Goal: Task Accomplishment & Management: Use online tool/utility

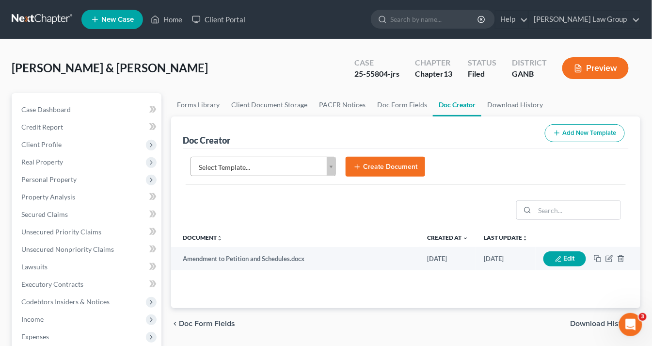
drag, startPoint x: 359, startPoint y: 163, endPoint x: 320, endPoint y: 170, distance: 39.8
click at [359, 163] on icon "submit" at bounding box center [358, 167] width 8 height 8
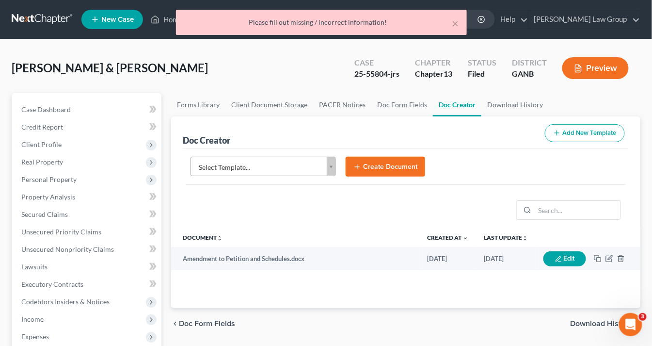
click at [335, 166] on body "Home New Case Client Portal Saedi Law Group info@saedilawgroup.com My Account S…" at bounding box center [326, 327] width 652 height 655
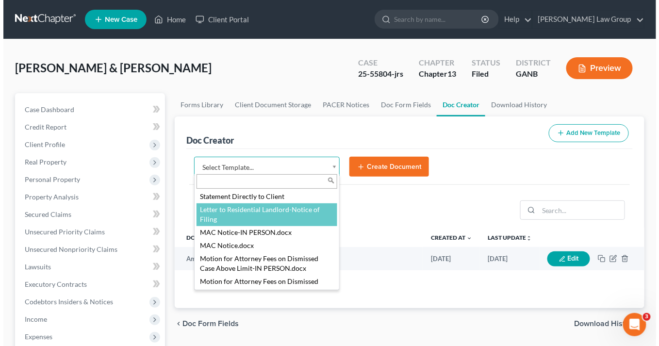
scroll to position [998, 0]
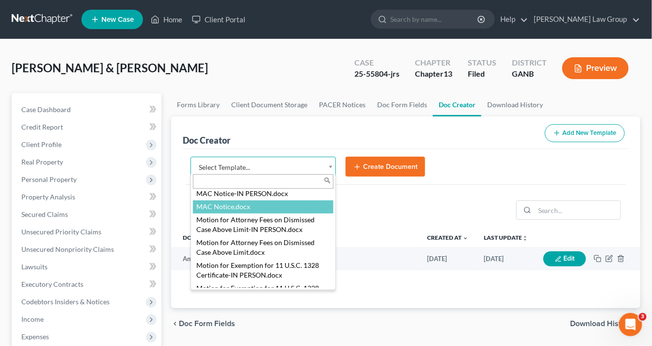
select select "111631"
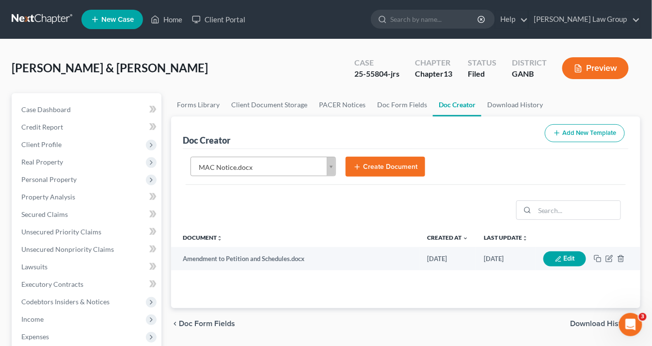
click at [236, 233] on th "Document unfold_more expand_more expand_less" at bounding box center [295, 237] width 248 height 19
click at [395, 170] on button "Create Document" at bounding box center [386, 167] width 80 height 20
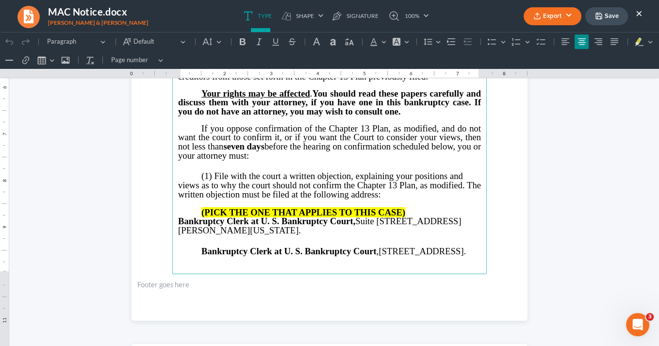
scroll to position [310, 0]
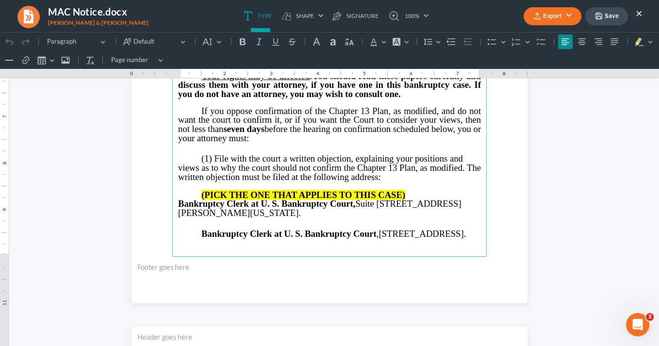
drag, startPoint x: 293, startPoint y: 238, endPoint x: 187, endPoint y: 228, distance: 106.7
click at [187, 229] on p "Bankruptcy Clerk at U. S. Bankruptcy Court , 121 Spring St. SE, Room 120, Gaine…" at bounding box center [329, 233] width 303 height 9
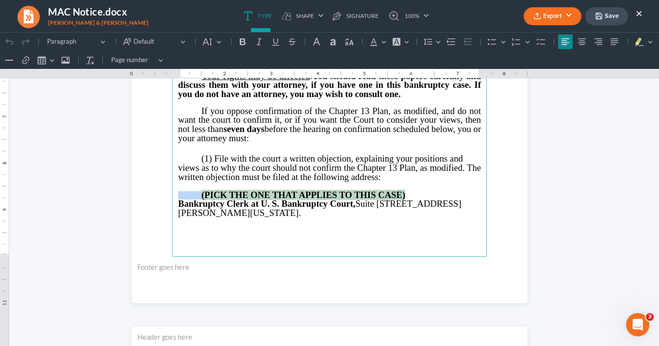
drag, startPoint x: 408, startPoint y: 190, endPoint x: 181, endPoint y: 189, distance: 226.5
click at [179, 191] on p "(PICK THE ONE THAT APPLIES TO THIS CASE)" at bounding box center [329, 195] width 303 height 9
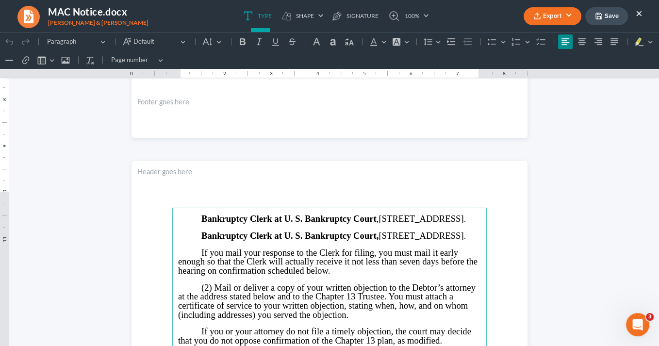
scroll to position [504, 0]
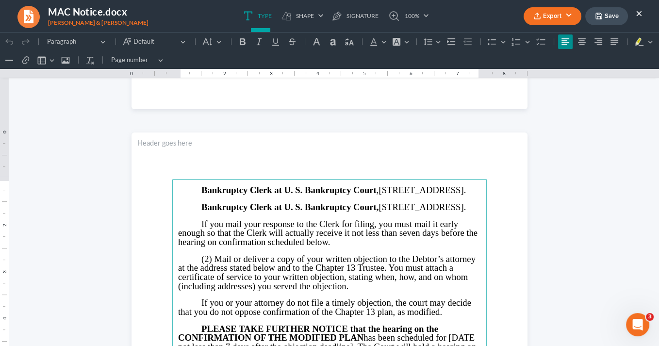
drag, startPoint x: 282, startPoint y: 224, endPoint x: 177, endPoint y: 188, distance: 110.6
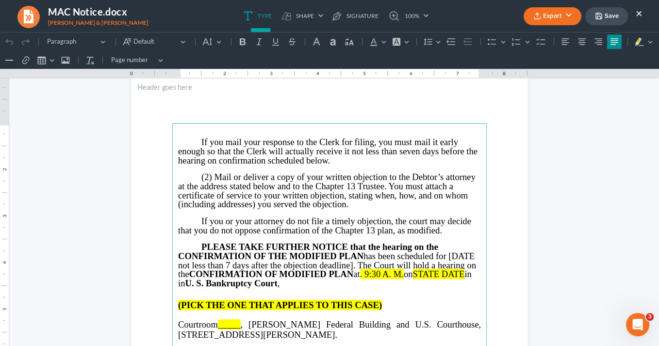
scroll to position [652, 0]
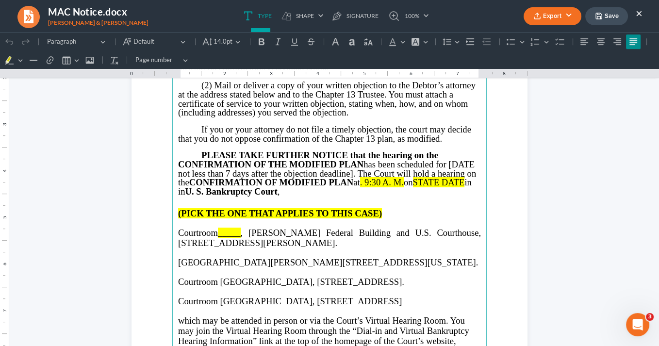
drag, startPoint x: 243, startPoint y: 230, endPoint x: 253, endPoint y: 226, distance: 11.3
click at [244, 230] on span ", Richard B. Russell Federal Building and U.S. Courthouse, 75 Ted Turner Drive,…" at bounding box center [329, 238] width 303 height 20
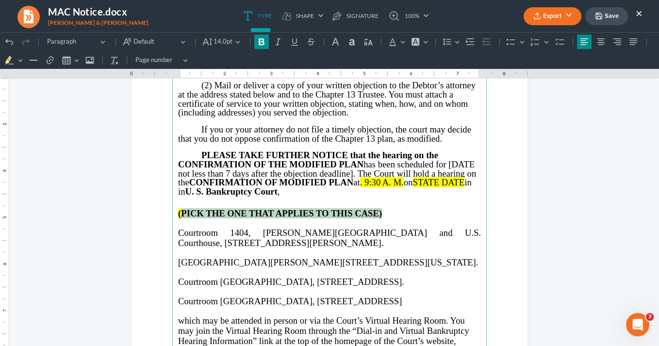
drag, startPoint x: 394, startPoint y: 213, endPoint x: 179, endPoint y: 208, distance: 214.5
click at [178, 208] on p "(PICK THE ONE THAT APPLIES TO THIS CASE)" at bounding box center [329, 213] width 303 height 10
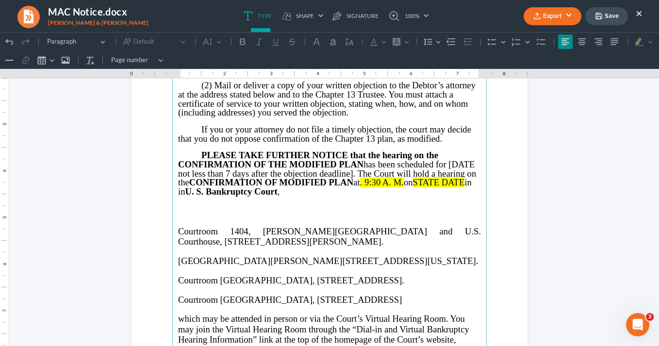
click at [178, 230] on span "Courtroom 1404, Richard B. Russell Federal Building and U.S. Courthouse, 75 Ted…" at bounding box center [329, 236] width 303 height 20
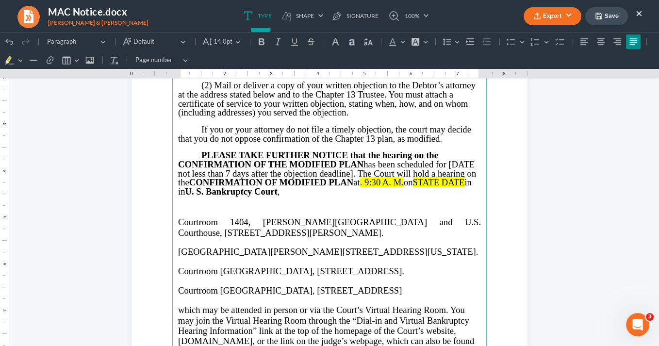
click at [212, 224] on span "Courtroom 1404, Richard B. Russell Federal Building and U.S. Courthouse, 75 Ted…" at bounding box center [329, 227] width 303 height 20
click at [213, 225] on span "Courtroo404, Richard B. Russell Federal Building and U.S. Courthouse, 75 Ted Tu…" at bounding box center [329, 227] width 303 height 20
click at [219, 221] on span "Courtroom 1404, Richard B. Russell Federal Building and U.S. Courthouse, 75 Ted…" at bounding box center [329, 227] width 303 height 20
click at [178, 224] on span "Courtroom 1404, Richard B. Russell Federal Building and U.S. Courthouse, 75 Ted…" at bounding box center [329, 227] width 303 height 20
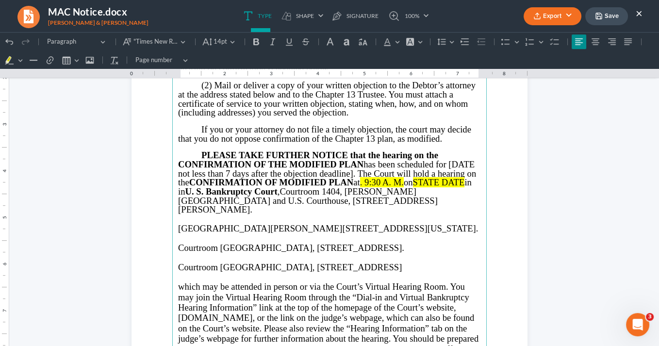
drag, startPoint x: 409, startPoint y: 183, endPoint x: 416, endPoint y: 187, distance: 8.2
click at [409, 183] on span "on" at bounding box center [408, 182] width 9 height 10
click at [460, 181] on span "in in U. S. Bankruptcy Court ," at bounding box center [320, 186] width 285 height 19
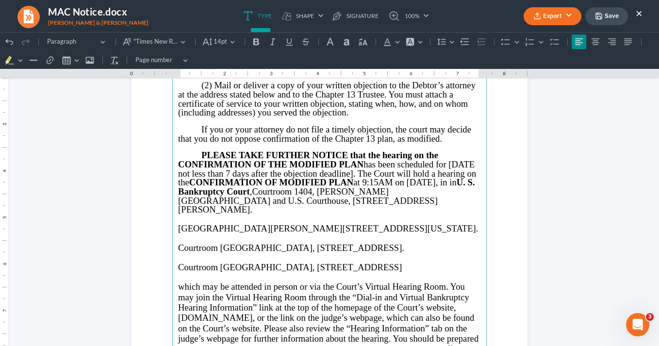
click at [205, 192] on span "PLEASE TAKE FURTHER NOTICE that the hearing on the CONFIRMATION OF THE MODIFIED…" at bounding box center [327, 173] width 298 height 47
drag, startPoint x: 349, startPoint y: 172, endPoint x: 447, endPoint y: 165, distance: 98.3
click at [447, 165] on span "PLEASE TAKE FURTHER NOTICE that the hearing on the CONFIRMATION OF THE MODIFIED…" at bounding box center [327, 173] width 298 height 47
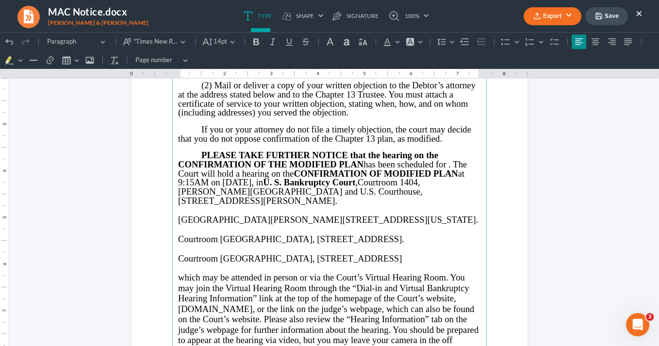
click at [464, 166] on span "PLEASE TAKE FURTHER NOTICE that the hearing on the CONFIRMATION OF THE MODIFIED…" at bounding box center [322, 168] width 289 height 37
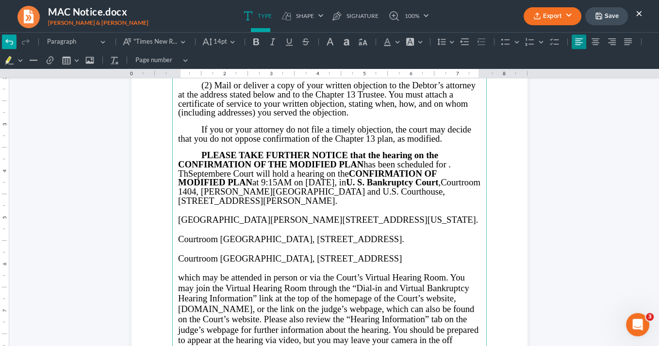
click at [9, 42] on icon "Editor toolbar" at bounding box center [9, 42] width 10 height 10
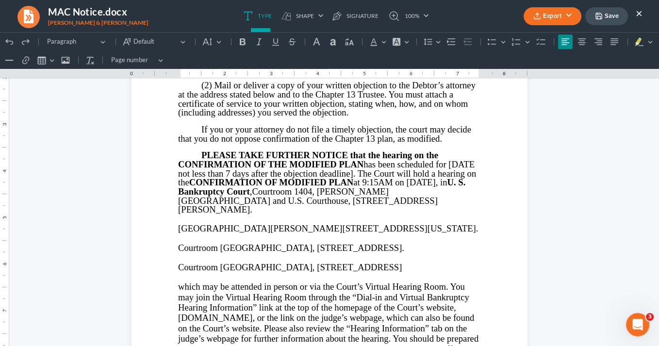
click at [349, 173] on span "PLEASE TAKE FURTHER NOTICE that the hearing on the CONFIRMATION OF THE MODIFIED…" at bounding box center [327, 173] width 298 height 47
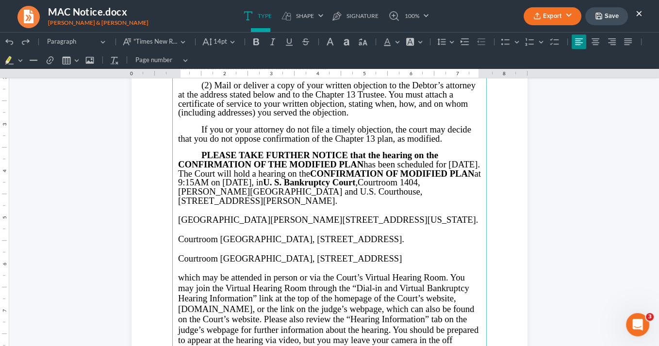
click at [215, 173] on span "PLEASE TAKE FURTHER NOTICE that the hearing on the CONFIRMATION OF THE MODIFIED…" at bounding box center [329, 168] width 303 height 37
drag, startPoint x: 446, startPoint y: 270, endPoint x: 178, endPoint y: 221, distance: 272.7
click at [178, 220] on main "If you mail your response to the Clerk for filing, you must mail it early enoug…" at bounding box center [329, 241] width 314 height 419
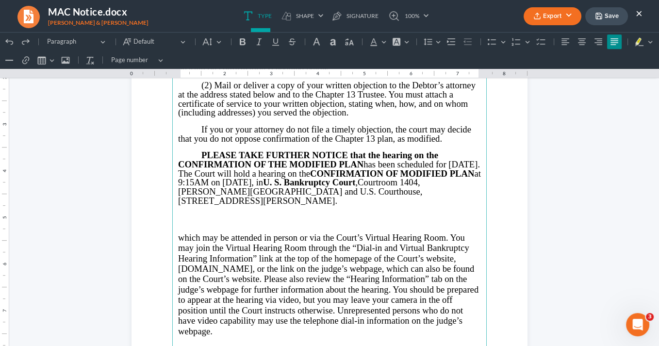
click at [178, 236] on span "which may be attended in person or via the Court’s Virtual Hearing Room. You ma…" at bounding box center [328, 284] width 300 height 104
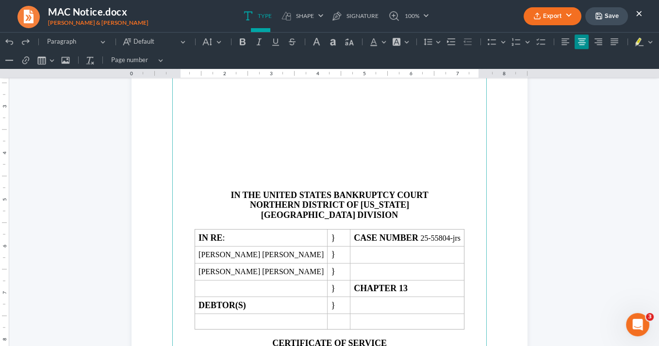
scroll to position [1118, 0]
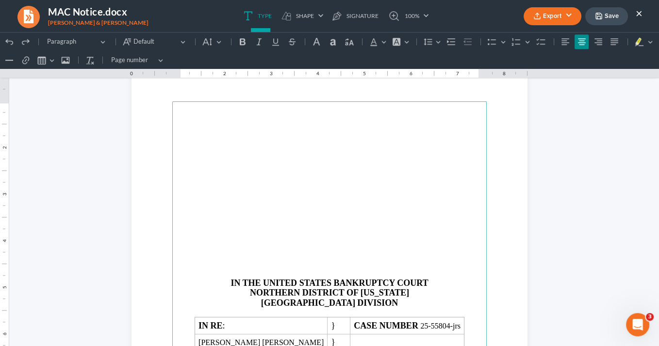
click at [264, 249] on p "Rich Text Editor, page-2-main" at bounding box center [329, 246] width 303 height 9
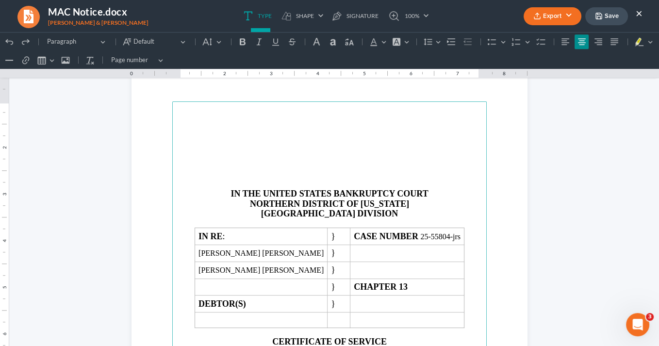
click at [282, 163] on p "Rich Text Editor, page-2-main" at bounding box center [329, 166] width 303 height 9
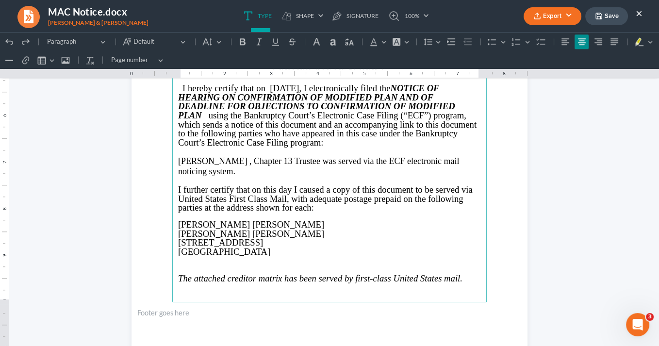
scroll to position [1389, 0]
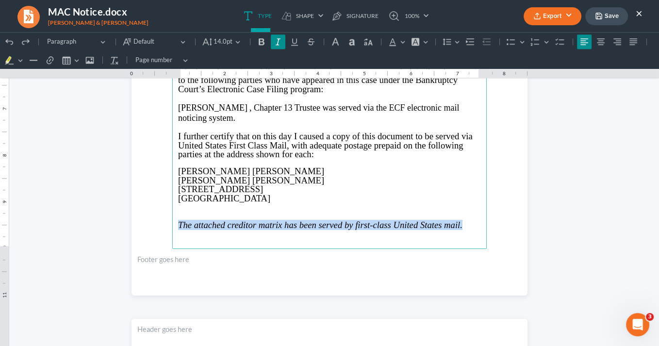
drag, startPoint x: 463, startPoint y: 224, endPoint x: 175, endPoint y: 219, distance: 288.2
click at [178, 220] on p "The attached creditor matrix has been served by first-class United States mail." at bounding box center [329, 225] width 303 height 10
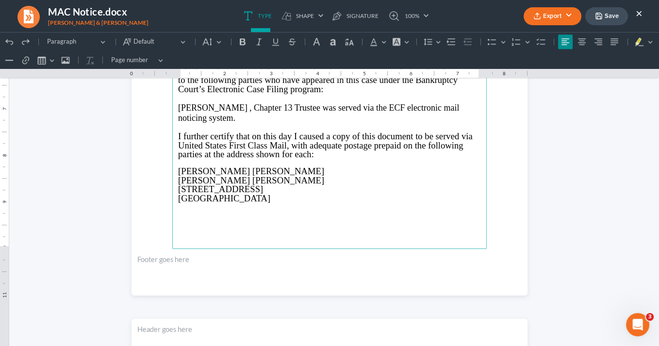
click at [567, 15] on button "Export" at bounding box center [552, 16] width 58 height 18
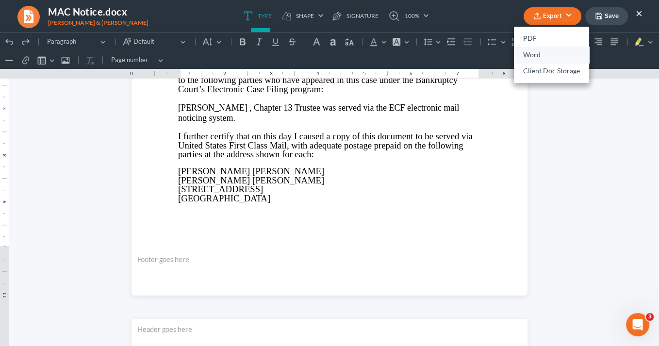
click at [542, 55] on link "Word" at bounding box center [551, 55] width 75 height 16
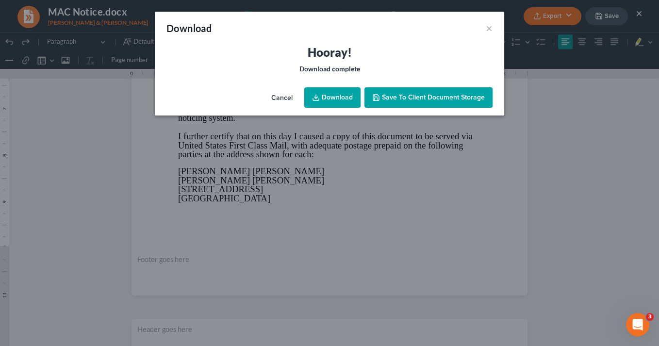
click at [334, 96] on link "Download" at bounding box center [332, 97] width 56 height 20
drag, startPoint x: 488, startPoint y: 27, endPoint x: 464, endPoint y: 7, distance: 30.9
click at [487, 26] on button "×" at bounding box center [489, 28] width 7 height 12
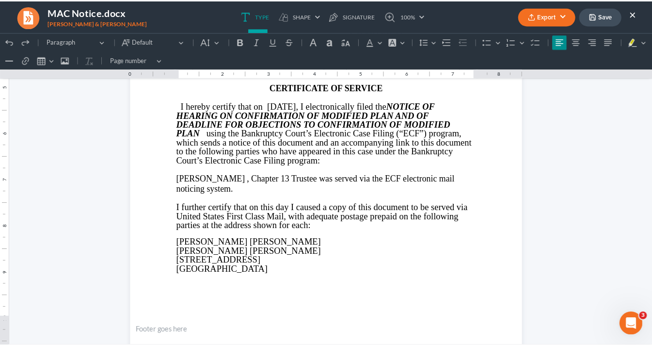
scroll to position [1351, 0]
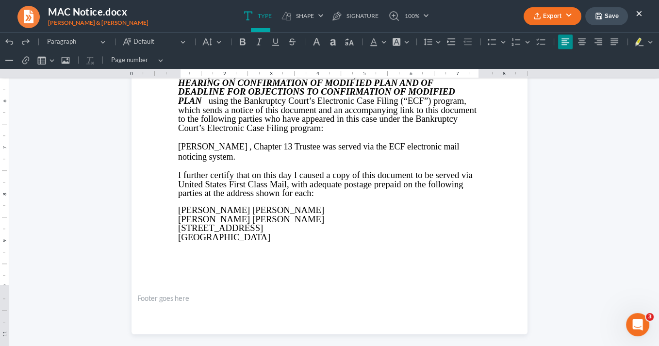
click at [636, 13] on button "×" at bounding box center [638, 13] width 7 height 12
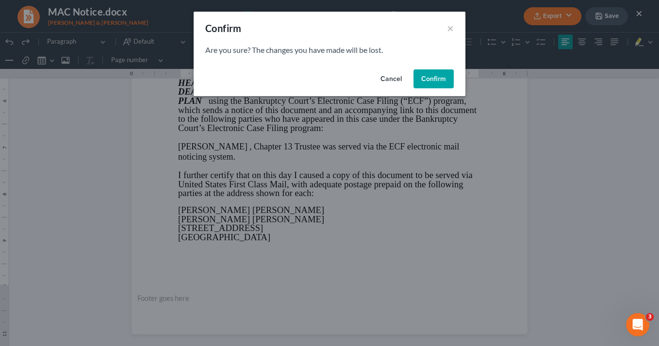
drag, startPoint x: 445, startPoint y: 77, endPoint x: 196, endPoint y: 98, distance: 249.8
click at [447, 77] on button "Confirm" at bounding box center [433, 78] width 40 height 19
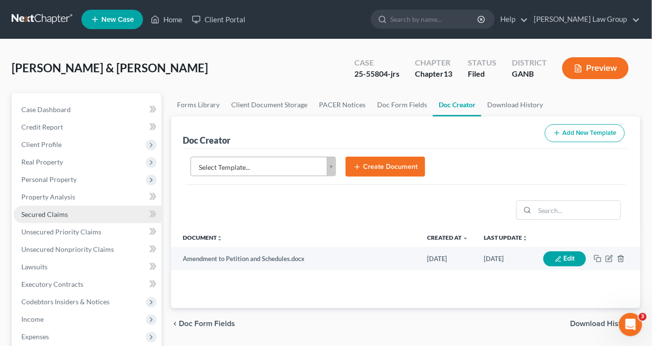
click at [59, 216] on span "Secured Claims" at bounding box center [44, 214] width 47 height 8
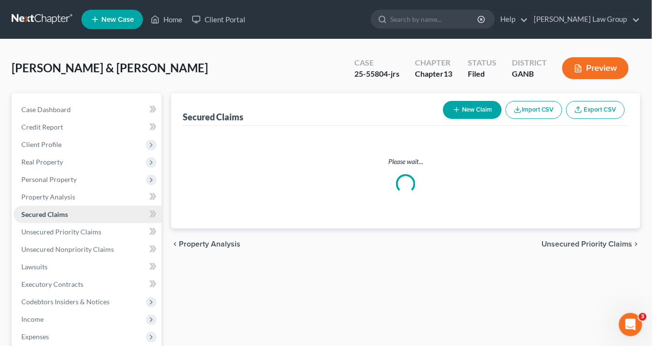
click at [60, 216] on span "Secured Claims" at bounding box center [44, 214] width 47 height 8
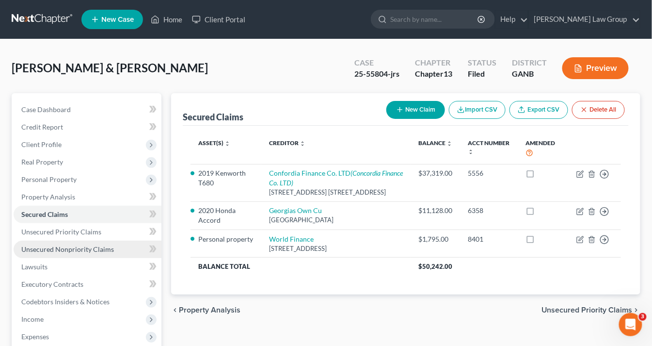
click at [44, 249] on span "Unsecured Nonpriority Claims" at bounding box center [67, 249] width 93 height 8
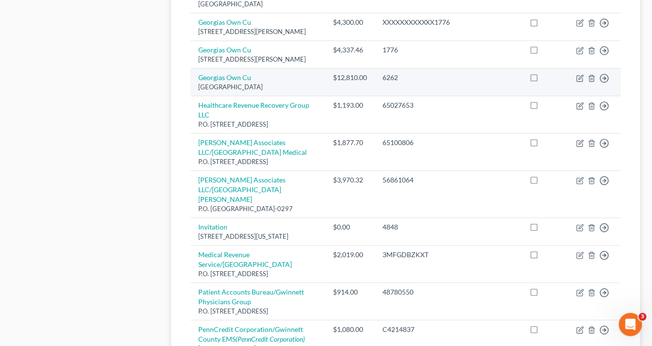
scroll to position [776, 0]
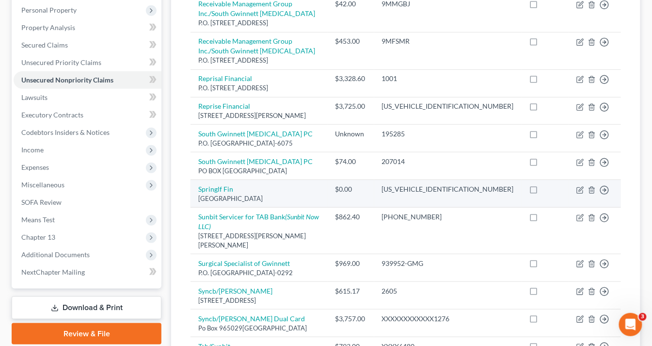
scroll to position [130, 0]
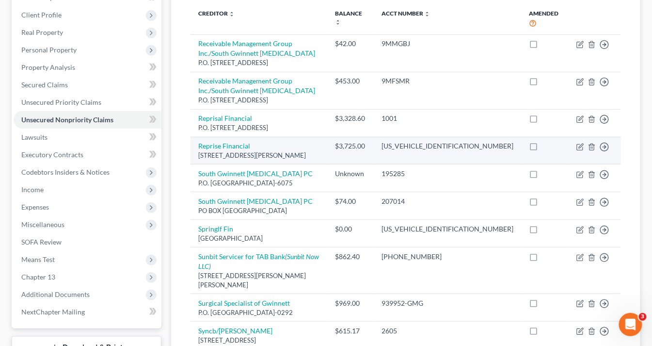
drag, startPoint x: 311, startPoint y: 153, endPoint x: 197, endPoint y: 143, distance: 114.5
click at [197, 143] on td "Reprise Financial 920 Justison St, Wilmington, DE 19801" at bounding box center [259, 151] width 137 height 28
copy td "Reprise Financial 920 Justison St, Wilmington, DE 19801"
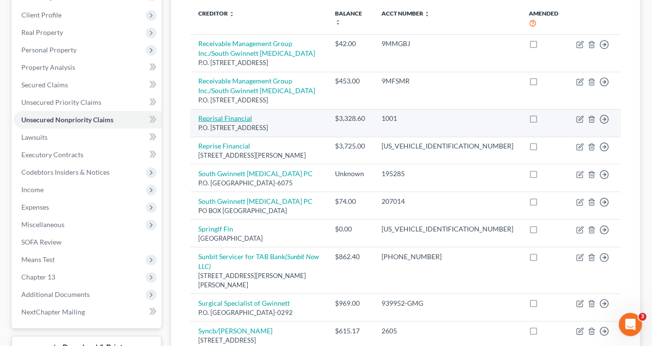
drag, startPoint x: 293, startPoint y: 126, endPoint x: 198, endPoint y: 116, distance: 95.6
click at [198, 116] on td "Reprisal Financial P.O. Box 660252, Dallas, TX 75266" at bounding box center [259, 123] width 137 height 28
copy td "Reprisal Financial P.O. Box 660252, Dallas, TX 75266"
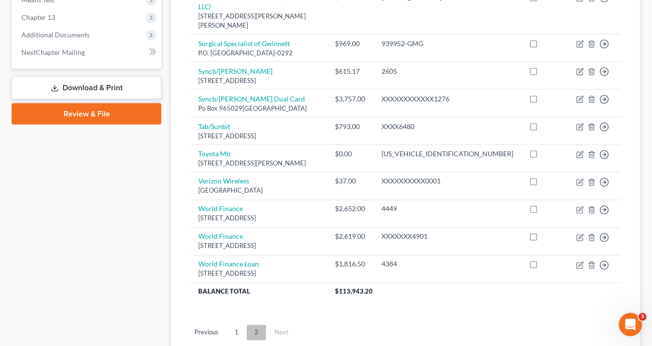
scroll to position [440, 0]
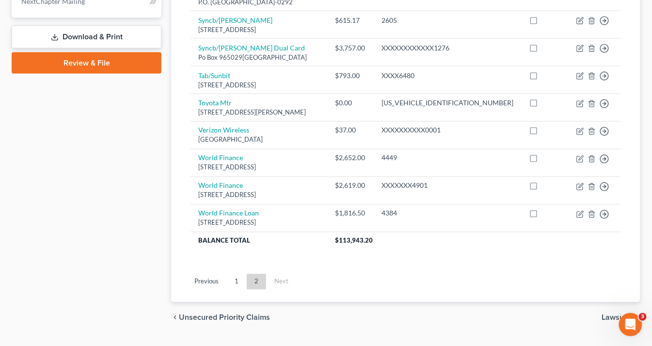
click at [235, 274] on link "1" at bounding box center [236, 282] width 19 height 16
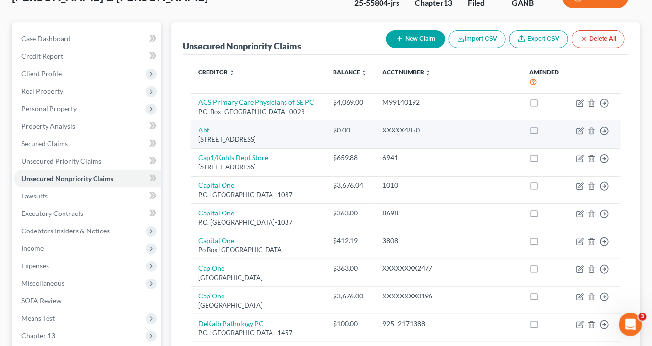
scroll to position [0, 0]
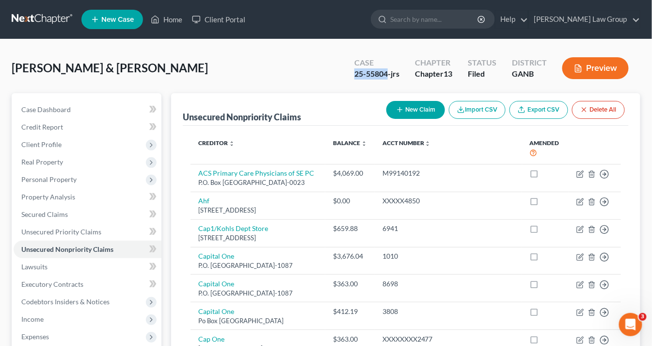
drag, startPoint x: 389, startPoint y: 73, endPoint x: 353, endPoint y: 73, distance: 35.9
click at [353, 74] on div "Case 25-55804-jrs" at bounding box center [377, 69] width 61 height 29
copy div "25-55804"
click at [60, 284] on span "Executory Contracts" at bounding box center [52, 284] width 62 height 8
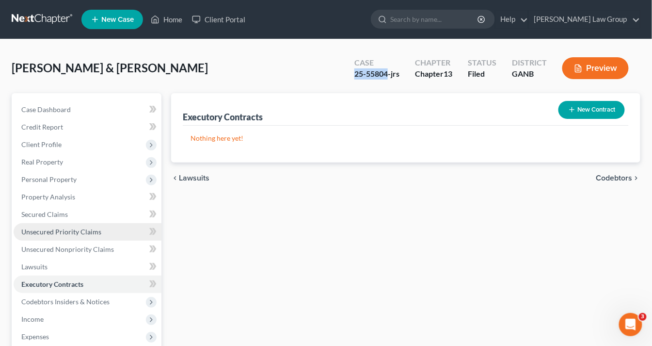
click at [55, 229] on span "Unsecured Priority Claims" at bounding box center [61, 232] width 80 height 8
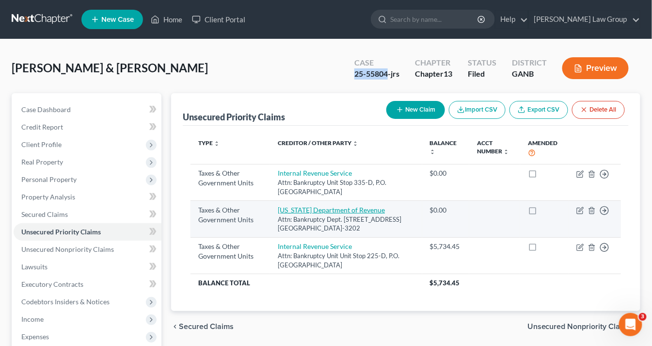
drag, startPoint x: 379, startPoint y: 228, endPoint x: 282, endPoint y: 208, distance: 98.6
click at [282, 208] on td "Georgia Department of Revenue Attn: Bankruptcy Dept. 1800 Century Blvd. NE, Sui…" at bounding box center [346, 219] width 152 height 37
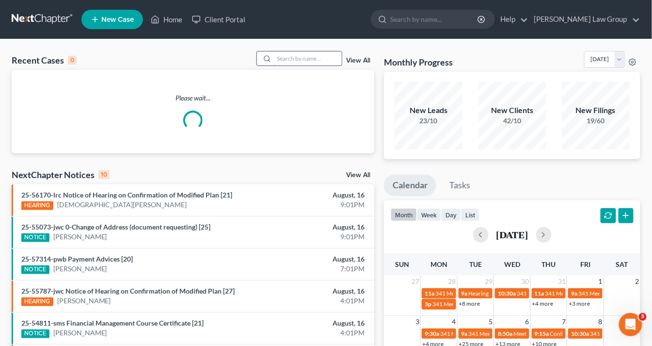
click at [288, 59] on input "search" at bounding box center [308, 58] width 68 height 14
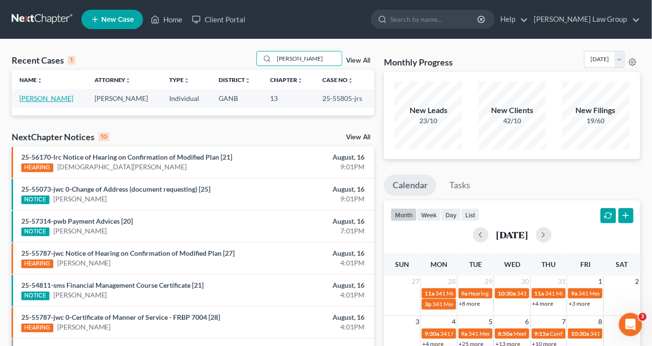
type input "[PERSON_NAME]"
click at [35, 97] on link "[PERSON_NAME]" at bounding box center [46, 98] width 54 height 8
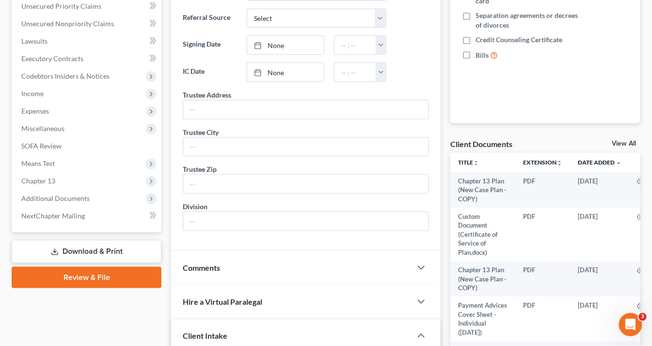
scroll to position [272, 0]
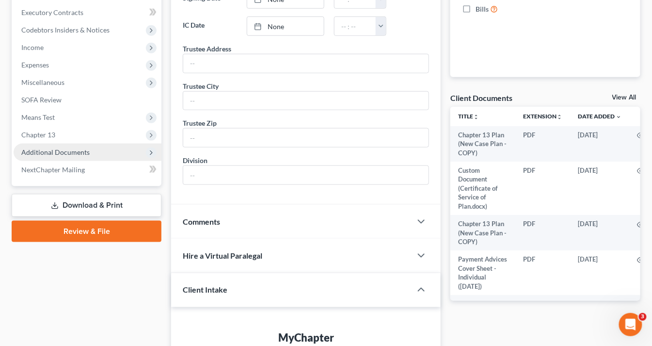
click at [76, 150] on span "Additional Documents" at bounding box center [55, 152] width 68 height 8
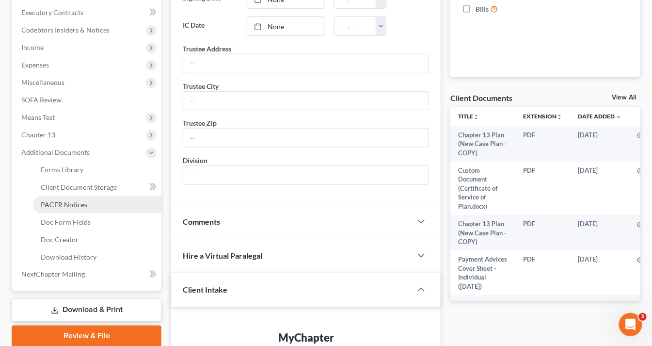
click at [89, 201] on link "PACER Notices" at bounding box center [97, 204] width 129 height 17
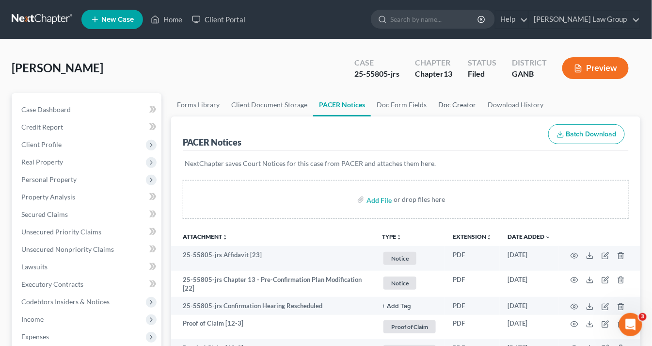
click at [457, 106] on link "Doc Creator" at bounding box center [457, 104] width 49 height 23
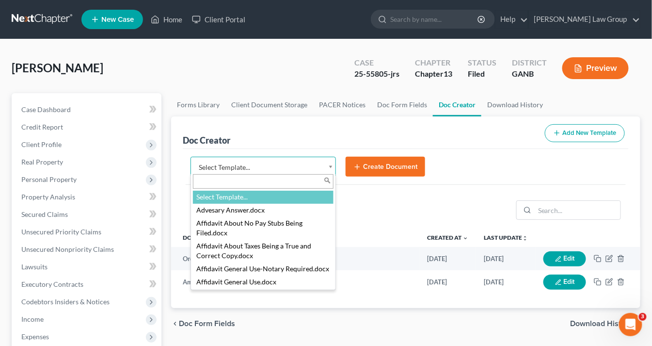
click at [333, 165] on body "Home New Case Client Portal [PERSON_NAME] Law Group [EMAIL_ADDRESS][DOMAIN_NAME…" at bounding box center [326, 327] width 652 height 655
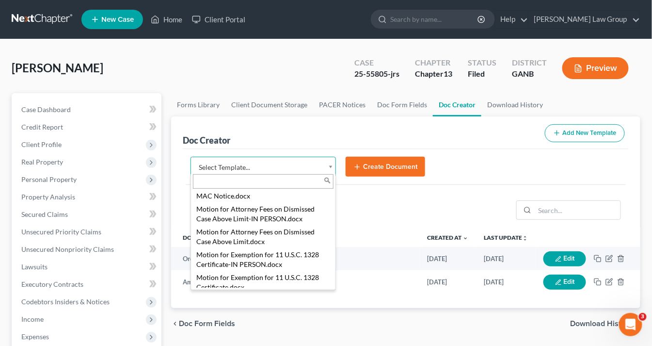
scroll to position [1001, 0]
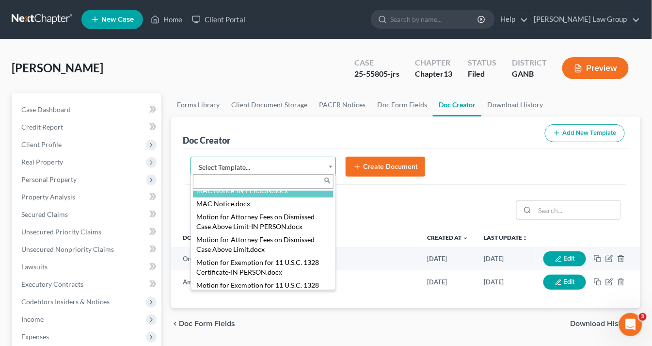
select select "116618"
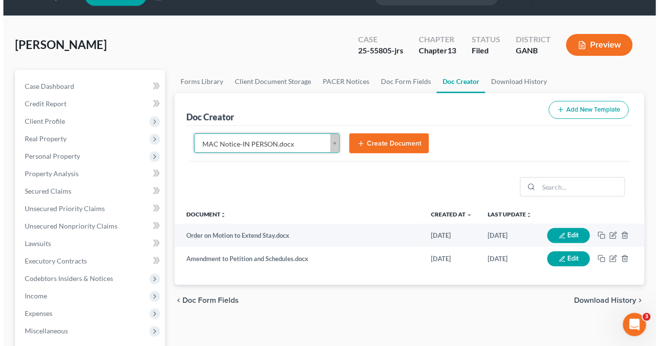
scroll to position [78, 0]
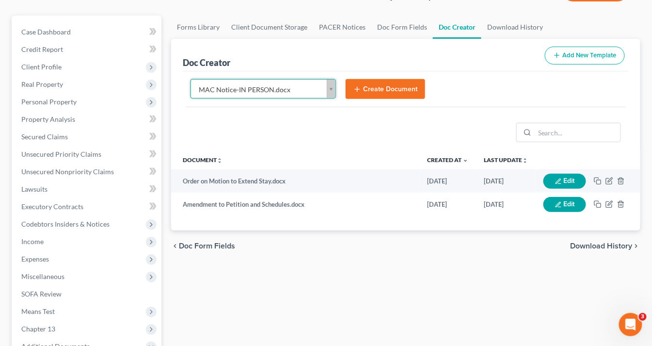
click at [383, 88] on button "Create Document" at bounding box center [386, 89] width 80 height 20
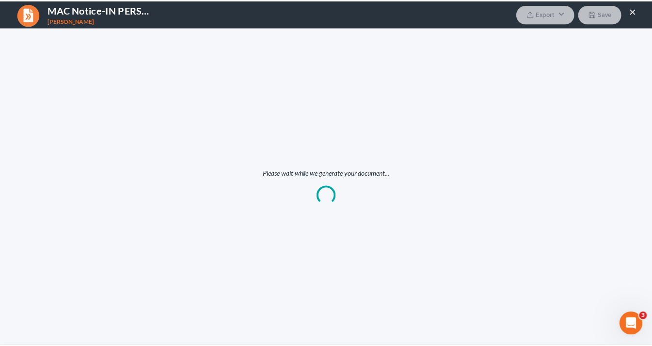
scroll to position [0, 0]
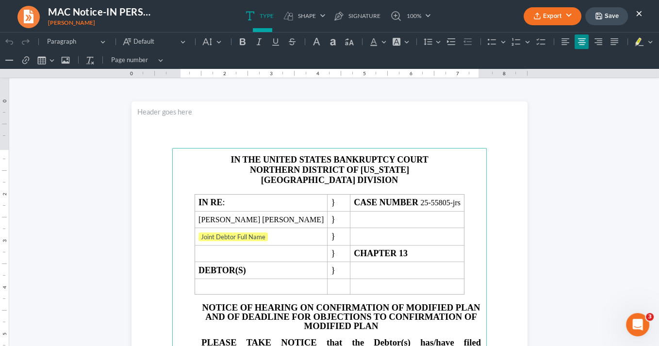
drag, startPoint x: 640, startPoint y: 13, endPoint x: 599, endPoint y: 2, distance: 42.5
click at [640, 14] on button "×" at bounding box center [638, 13] width 7 height 12
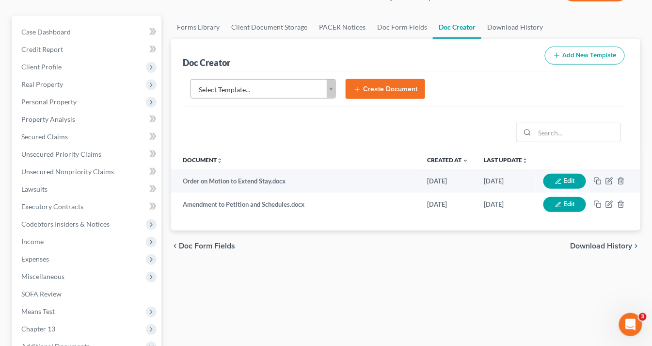
click at [328, 86] on body "Home New Case Client Portal [PERSON_NAME] Law Group [EMAIL_ADDRESS][DOMAIN_NAME…" at bounding box center [326, 249] width 652 height 655
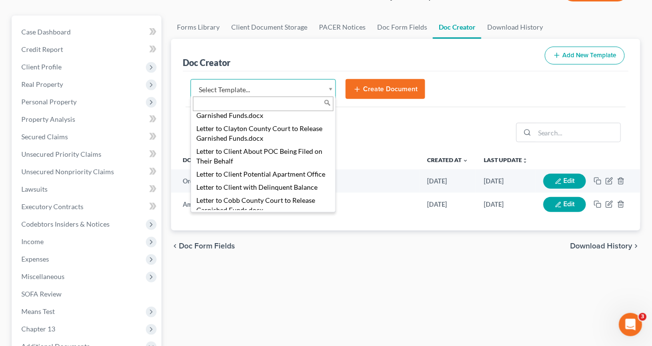
scroll to position [652, 0]
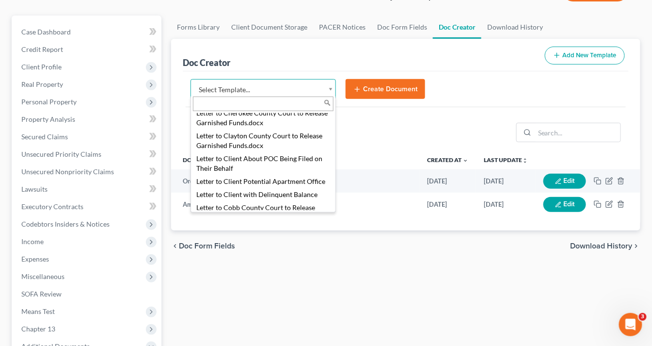
click at [331, 86] on body "Home New Case Client Portal [PERSON_NAME] Law Group [EMAIL_ADDRESS][DOMAIN_NAME…" at bounding box center [326, 249] width 652 height 655
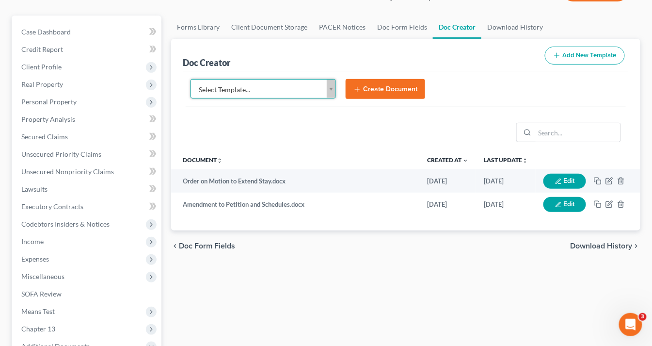
click at [330, 88] on body "Home New Case Client Portal [PERSON_NAME] Law Group [EMAIL_ADDRESS][DOMAIN_NAME…" at bounding box center [326, 249] width 652 height 655
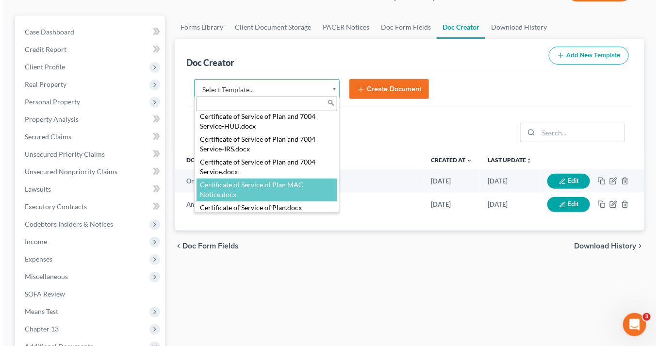
scroll to position [349, 0]
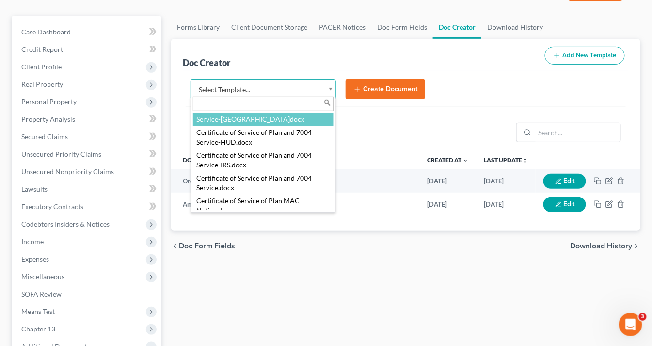
select select "111541"
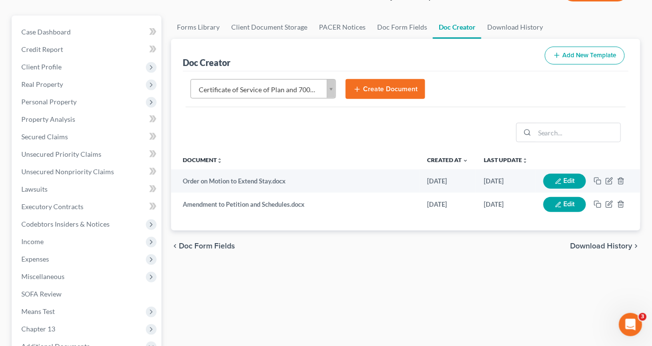
click at [358, 90] on icon "submit" at bounding box center [358, 89] width 8 height 8
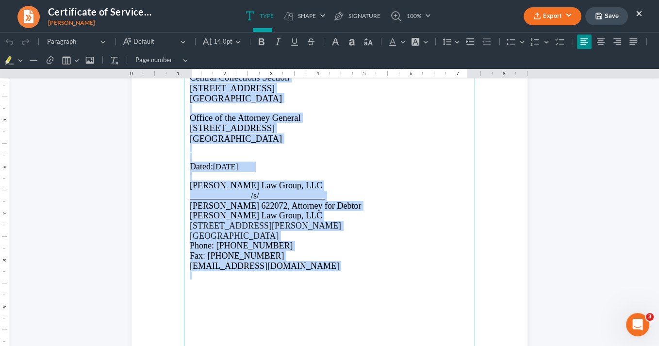
scroll to position [826, 0]
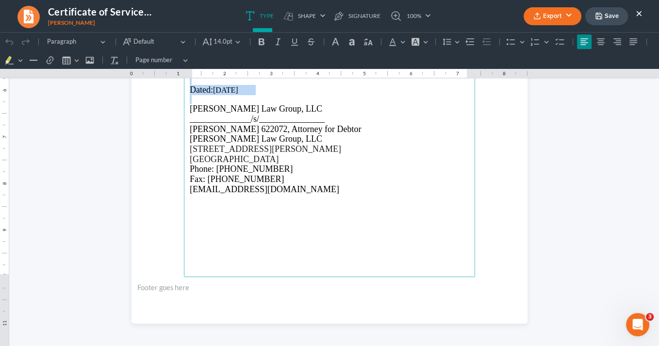
drag, startPoint x: 188, startPoint y: 158, endPoint x: 292, endPoint y: 94, distance: 122.0
click at [290, 94] on main "[US_STATE] Department of Revenue Attn: L. Tharkan [STREET_ADDRESS] [US_STATE] D…" at bounding box center [329, 67] width 291 height 419
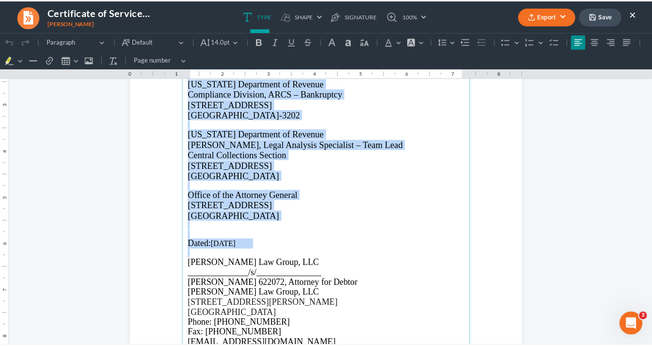
scroll to position [670, 0]
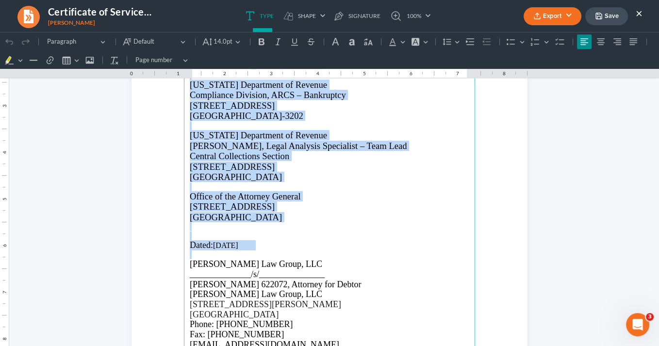
copy main "[US_STATE] Department of Revenue Attn: L. Tharkan [STREET_ADDRESS] [US_STATE] D…"
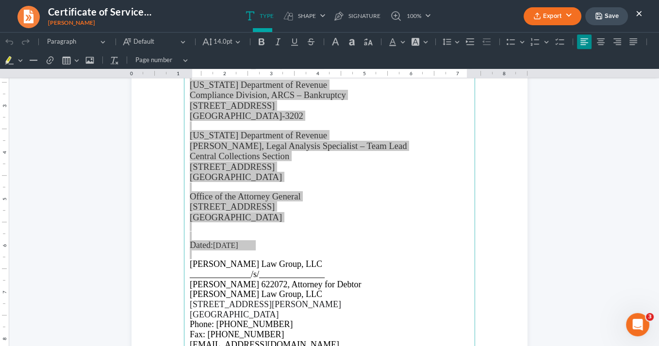
click at [640, 14] on button "×" at bounding box center [638, 13] width 7 height 12
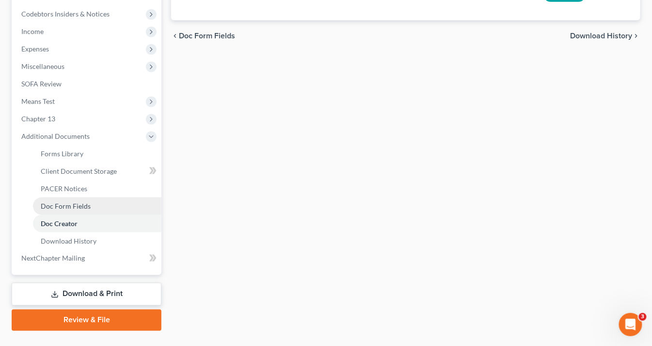
scroll to position [308, 0]
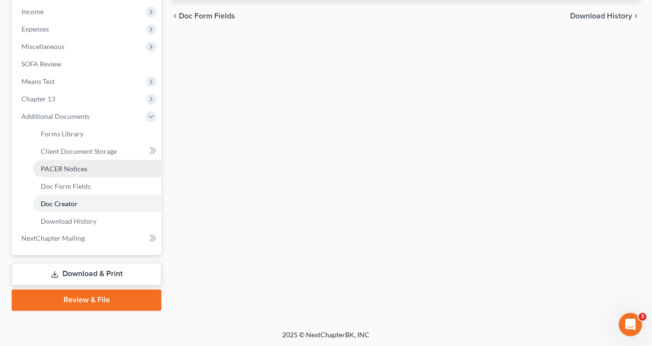
click at [73, 169] on span "PACER Notices" at bounding box center [64, 168] width 47 height 8
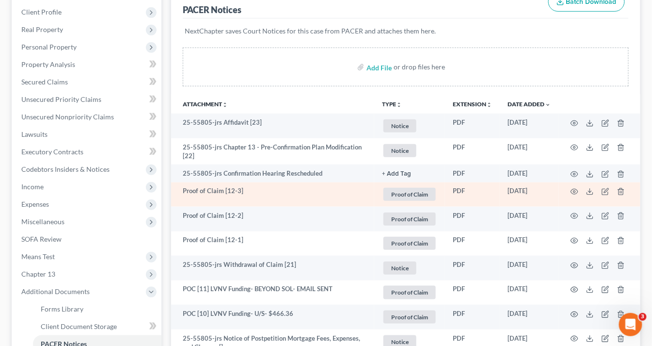
scroll to position [78, 0]
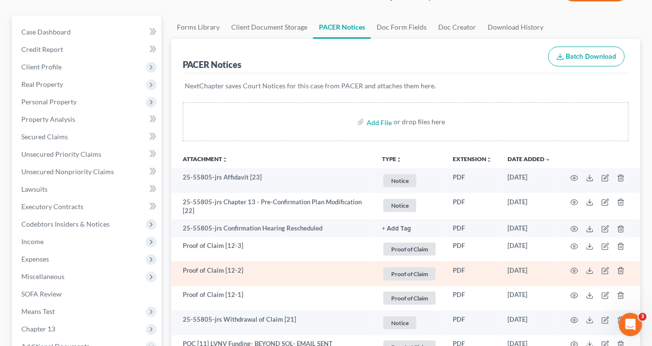
click at [284, 270] on td "Proof of Claim [12-2]" at bounding box center [272, 273] width 203 height 25
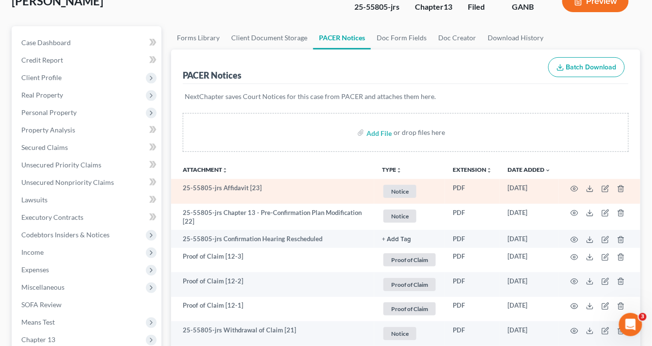
scroll to position [0, 0]
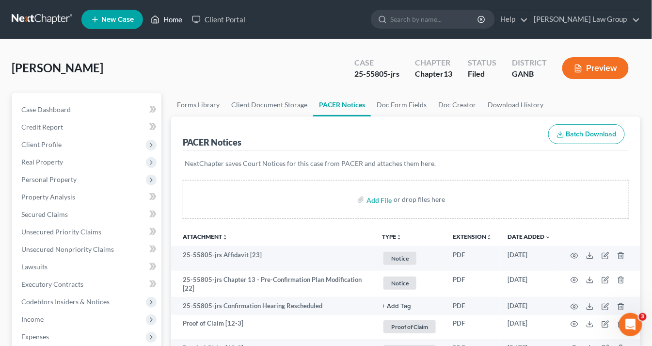
click at [178, 18] on link "Home" at bounding box center [166, 19] width 41 height 17
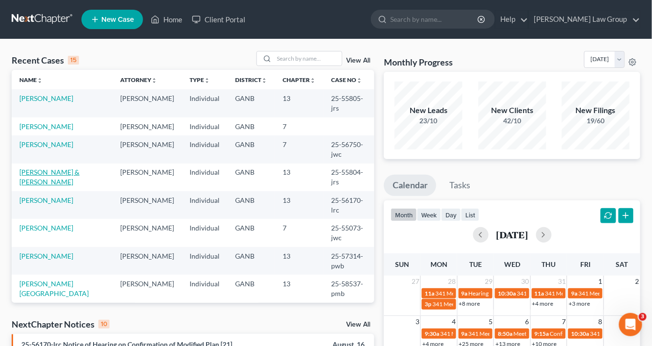
click at [78, 168] on link "[PERSON_NAME] & [PERSON_NAME]" at bounding box center [49, 177] width 60 height 18
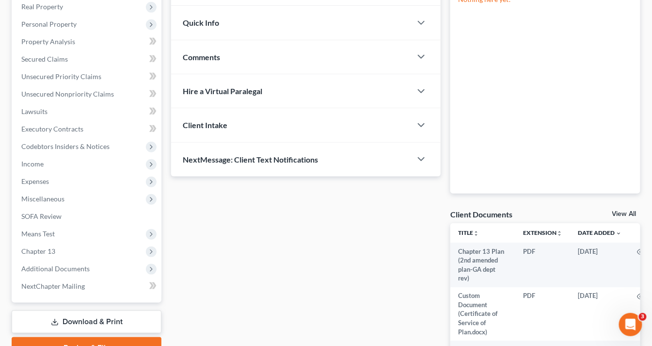
scroll to position [272, 0]
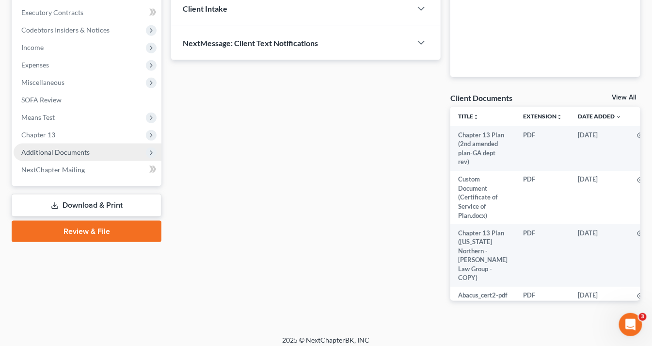
click at [99, 147] on span "Additional Documents" at bounding box center [88, 152] width 148 height 17
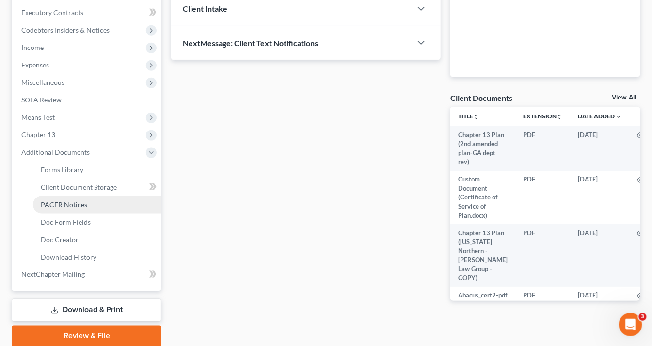
click at [81, 206] on span "PACER Notices" at bounding box center [64, 204] width 47 height 8
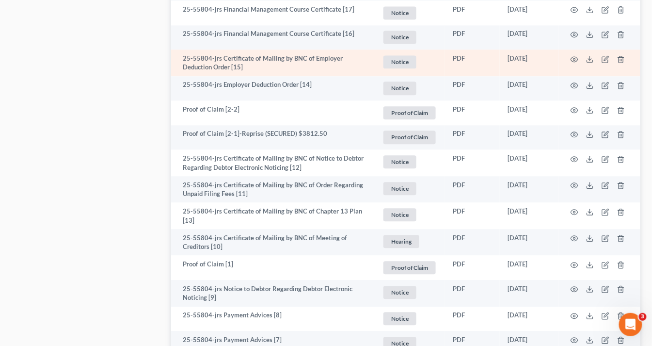
scroll to position [1746, 0]
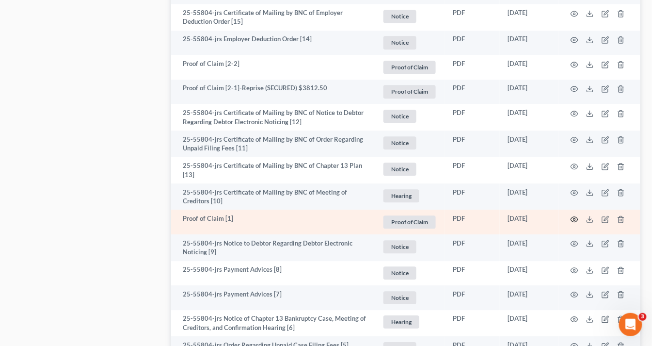
click at [574, 218] on circle "button" at bounding box center [575, 219] width 2 height 2
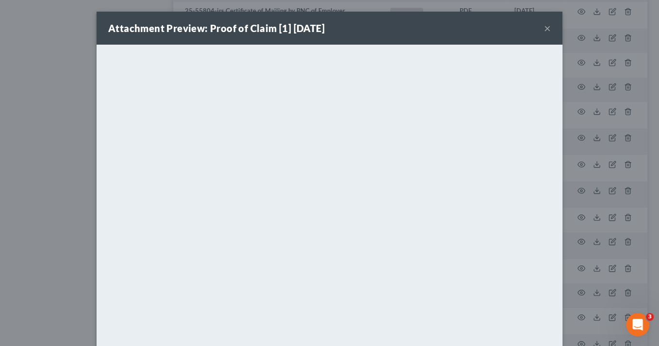
click at [546, 26] on button "×" at bounding box center [547, 28] width 7 height 12
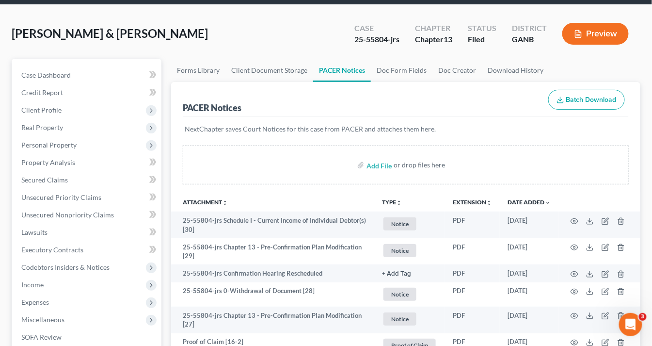
scroll to position [0, 0]
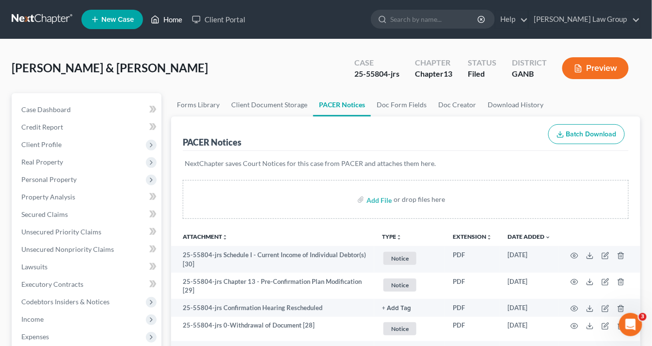
click at [173, 19] on link "Home" at bounding box center [166, 19] width 41 height 17
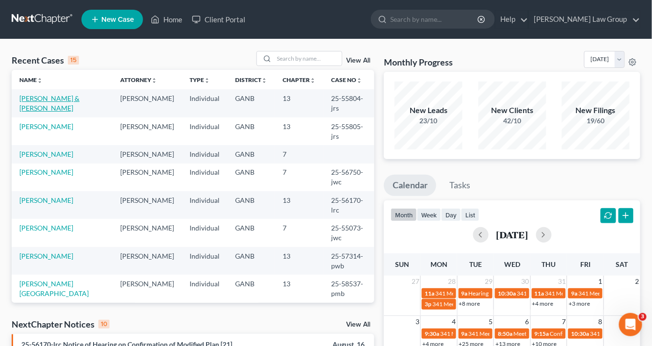
click at [80, 97] on link "[PERSON_NAME] & [PERSON_NAME]" at bounding box center [49, 103] width 60 height 18
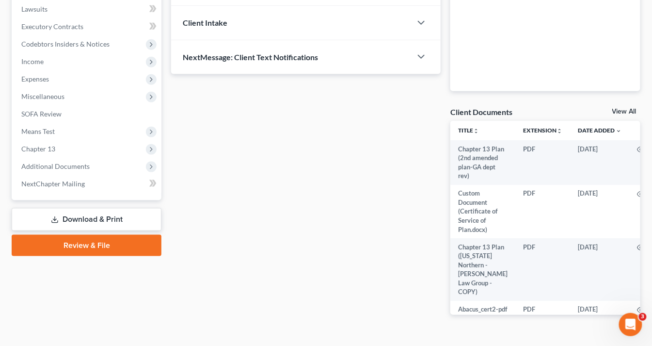
scroll to position [278, 0]
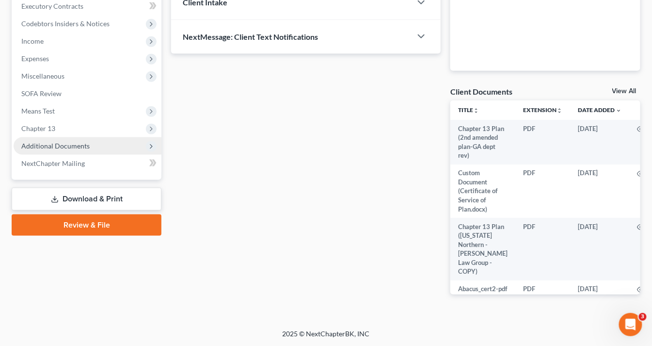
click at [72, 145] on span "Additional Documents" at bounding box center [55, 146] width 68 height 8
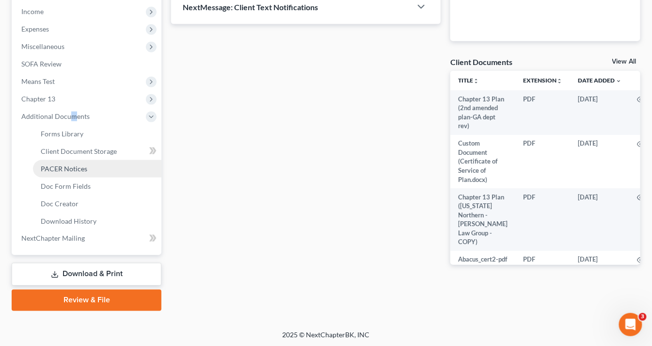
drag, startPoint x: 72, startPoint y: 169, endPoint x: 120, endPoint y: 174, distance: 48.8
click at [72, 169] on span "PACER Notices" at bounding box center [64, 168] width 47 height 8
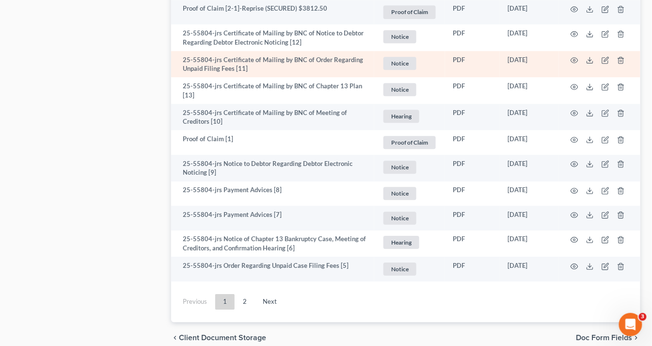
scroll to position [1785, 0]
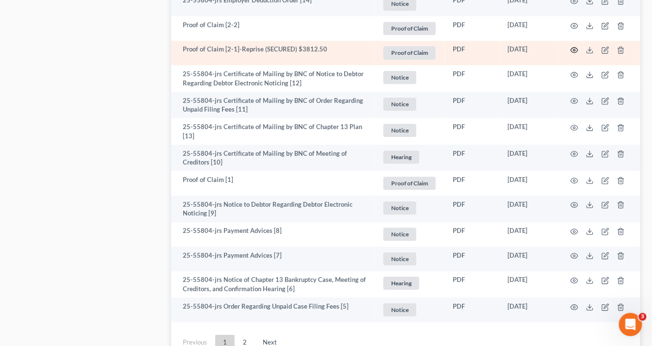
click at [574, 46] on icon "button" at bounding box center [575, 50] width 8 height 8
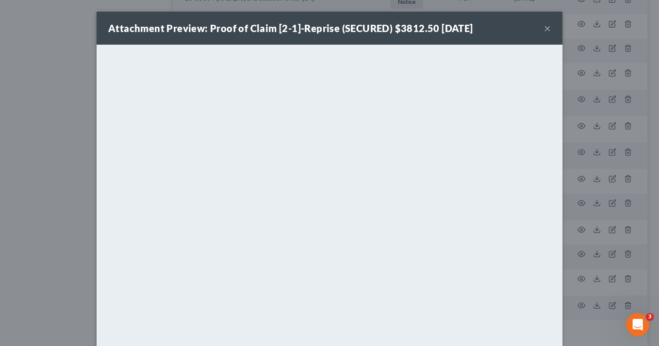
click at [544, 31] on button "×" at bounding box center [547, 28] width 7 height 12
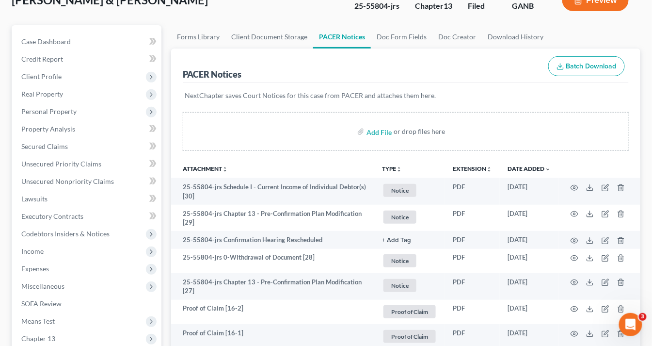
scroll to position [0, 0]
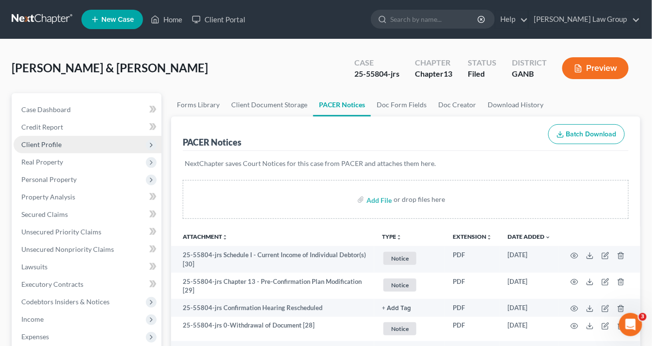
click at [49, 143] on span "Client Profile" at bounding box center [41, 144] width 40 height 8
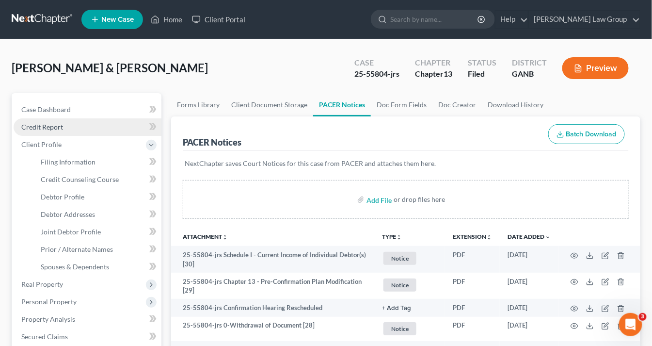
click at [47, 124] on span "Credit Report" at bounding box center [42, 127] width 42 height 8
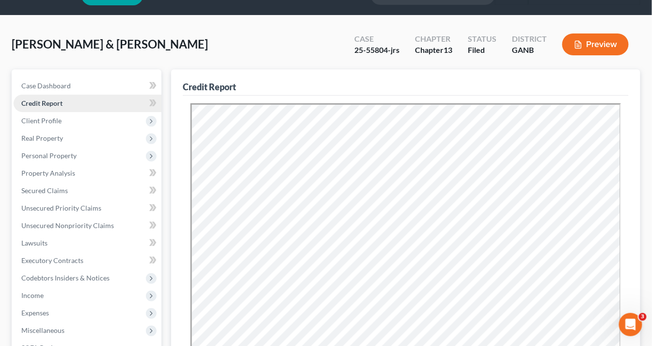
scroll to position [39, 0]
